Goal: Find specific page/section: Find specific page/section

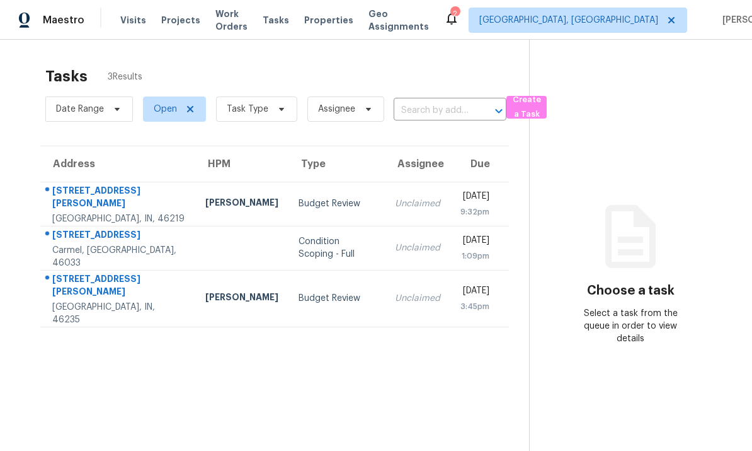
click at [87, 193] on div "912 N Eaton Ave" at bounding box center [118, 198] width 133 height 28
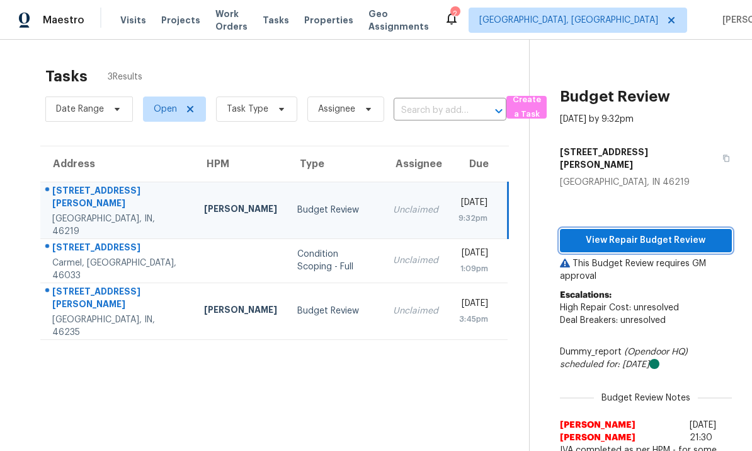
click at [667, 233] on span "View Repair Budget Review" at bounding box center [646, 241] width 152 height 16
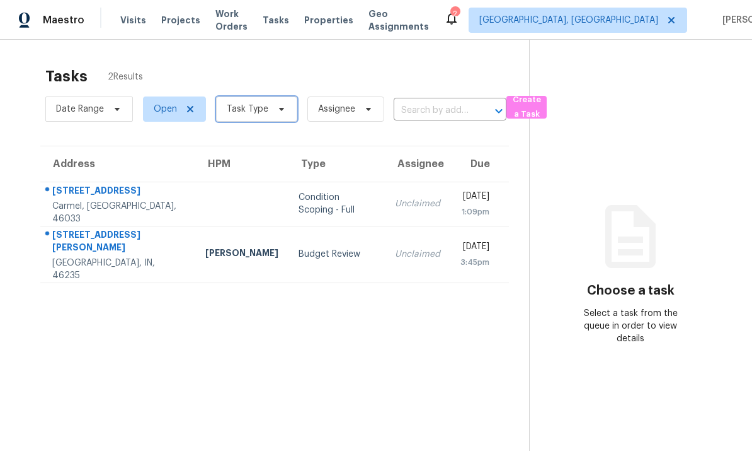
click at [261, 113] on span "Task Type" at bounding box center [248, 109] width 42 height 13
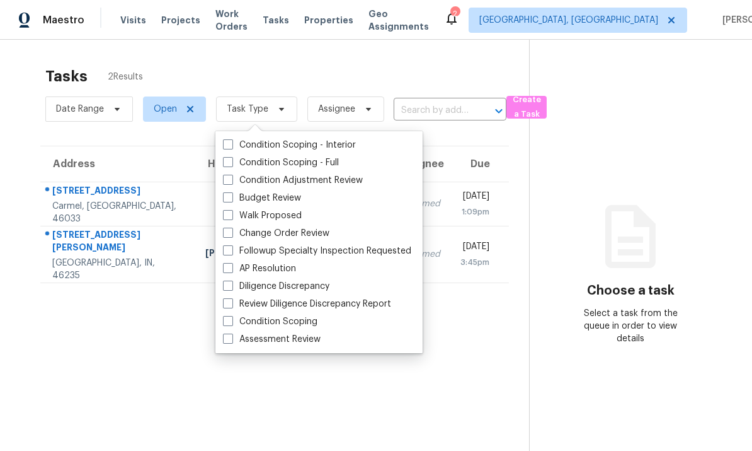
click at [228, 195] on span at bounding box center [228, 197] width 10 height 10
click at [228, 195] on input "Budget Review" at bounding box center [227, 196] width 8 height 8
checkbox input "true"
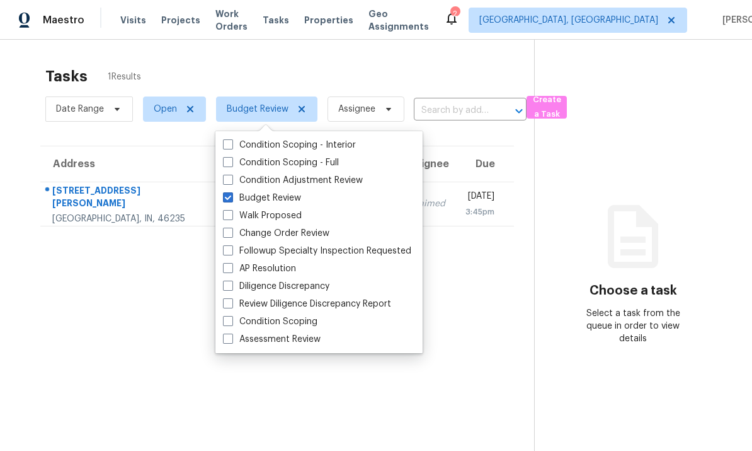
click at [365, 39] on div "Maestro Visits Projects Work Orders Tasks Properties Geo Assignments 2 Indianap…" at bounding box center [376, 20] width 752 height 40
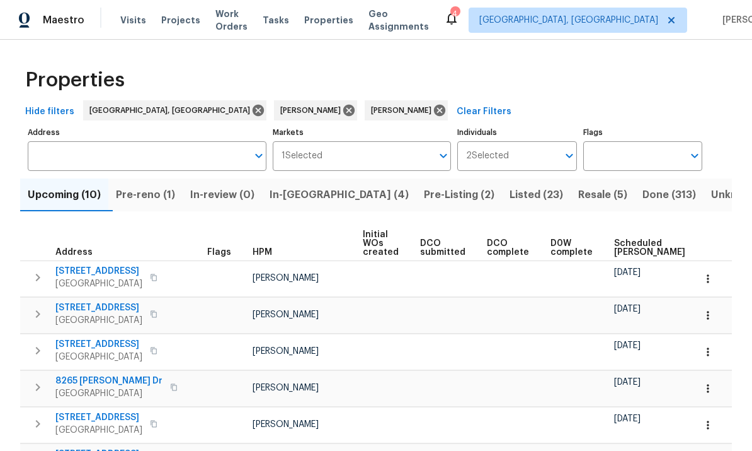
click at [151, 196] on span "Pre-reno (1)" at bounding box center [145, 195] width 59 height 18
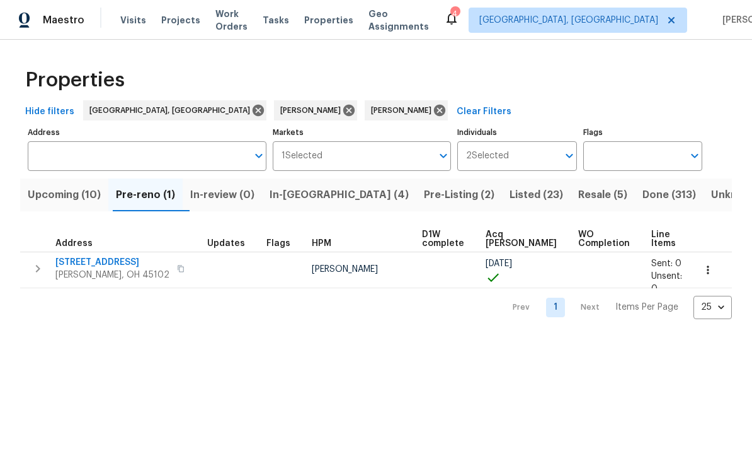
click at [323, 194] on span "In-[GEOGRAPHIC_DATA] (4)" at bounding box center [339, 195] width 139 height 18
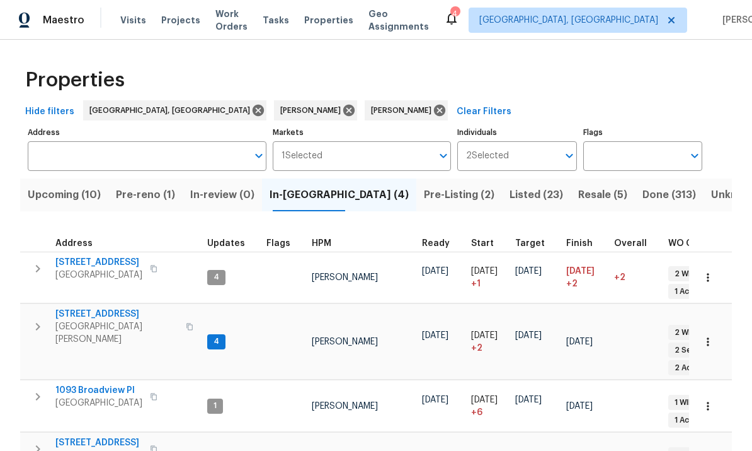
click at [543, 158] on input "Individuals" at bounding box center [533, 156] width 49 height 30
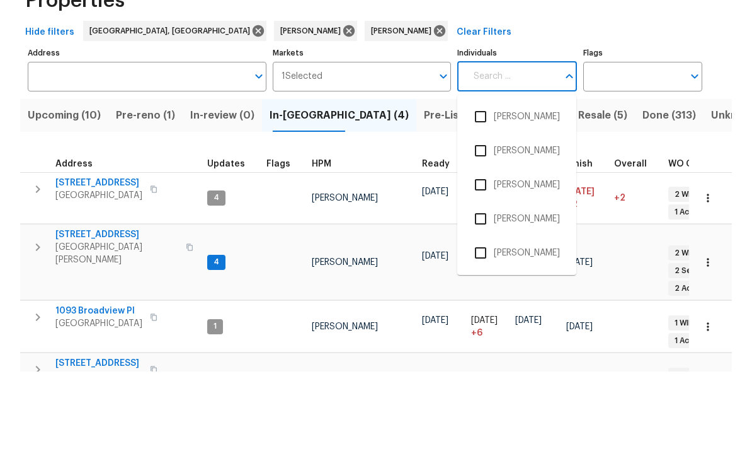
click at [669, 129] on label "Flags" at bounding box center [642, 133] width 119 height 8
click at [669, 141] on input "Flags" at bounding box center [633, 156] width 100 height 30
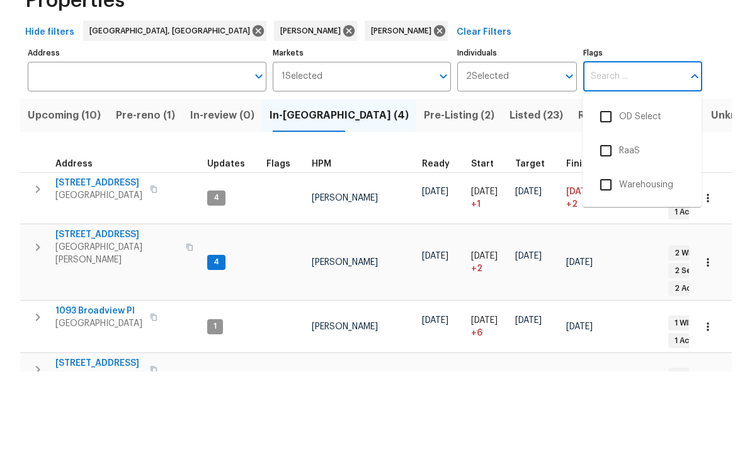
click at [452, 100] on button "Clear Filters" at bounding box center [484, 111] width 65 height 23
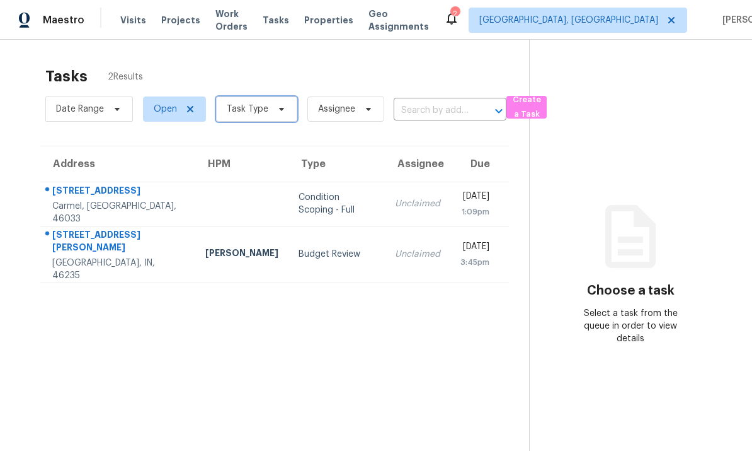
click at [277, 113] on icon at bounding box center [282, 109] width 10 height 10
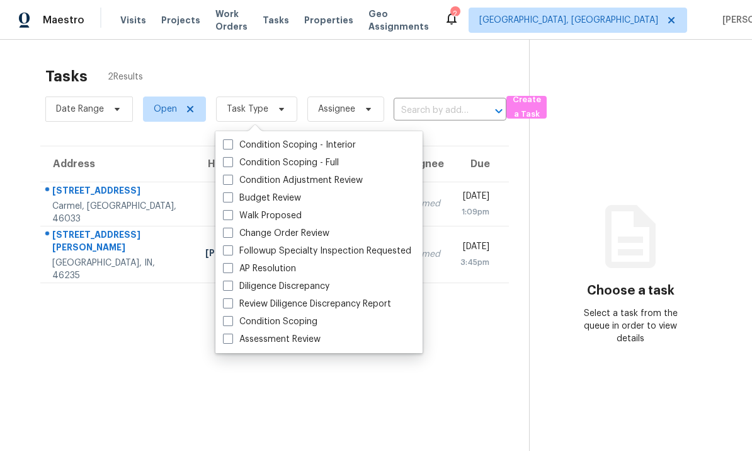
click at [258, 400] on section "Tasks 2 Results Date Range Open Task Type Assignee ​ Create a Task Address HPM …" at bounding box center [274, 275] width 509 height 430
